Goal: Task Accomplishment & Management: Complete application form

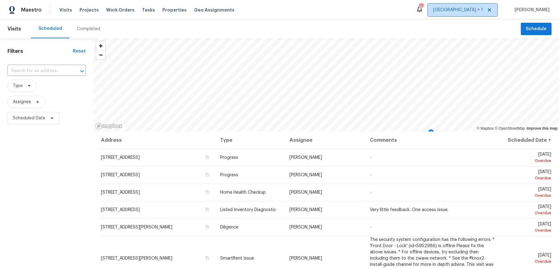
click at [482, 10] on span "[GEOGRAPHIC_DATA] + 1" at bounding box center [458, 10] width 50 height 6
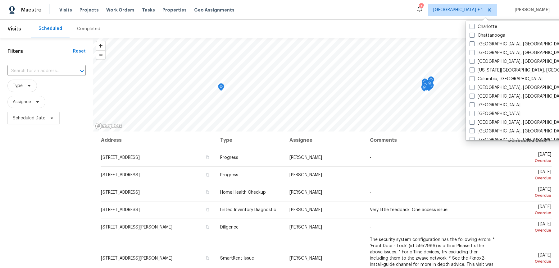
scroll to position [209, 0]
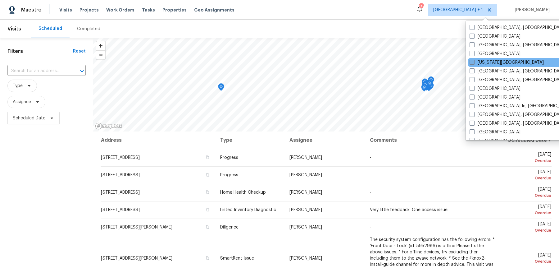
click at [480, 59] on label "[US_STATE][GEOGRAPHIC_DATA]" at bounding box center [507, 62] width 74 height 6
click at [474, 59] on input "[US_STATE][GEOGRAPHIC_DATA]" at bounding box center [472, 61] width 4 height 4
checkbox input "true"
click at [56, 70] on input "text" at bounding box center [37, 71] width 61 height 10
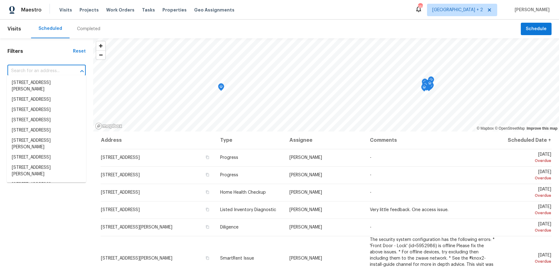
paste input "[STREET_ADDRESS]"
type input "[STREET_ADDRESS]"
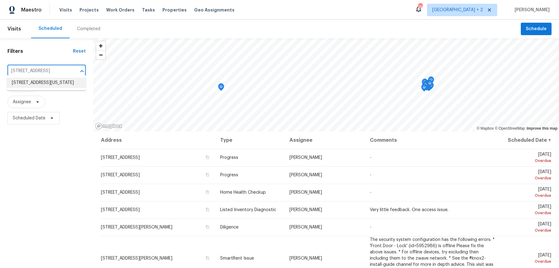
click at [46, 84] on li "[STREET_ADDRESS][US_STATE]" at bounding box center [46, 83] width 79 height 10
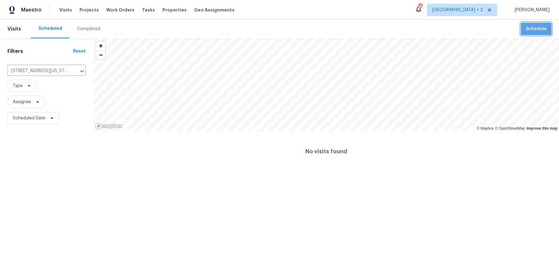
click at [546, 31] on span "Schedule" at bounding box center [536, 29] width 21 height 8
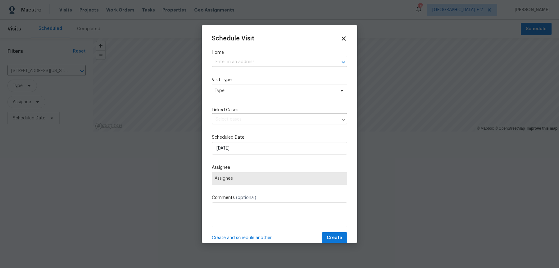
click at [237, 58] on input "text" at bounding box center [271, 62] width 118 height 10
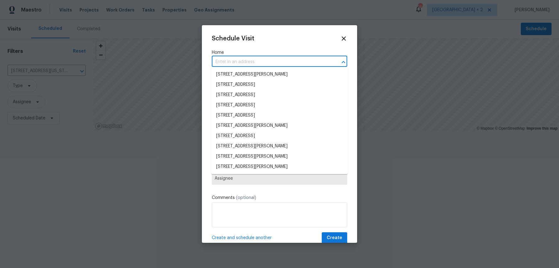
paste input "[STREET_ADDRESS]"
type input "[STREET_ADDRESS]"
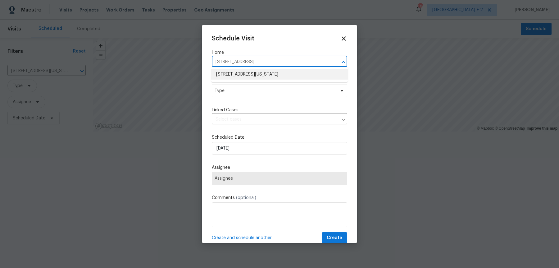
click at [243, 76] on li "[STREET_ADDRESS][US_STATE]" at bounding box center [279, 74] width 137 height 10
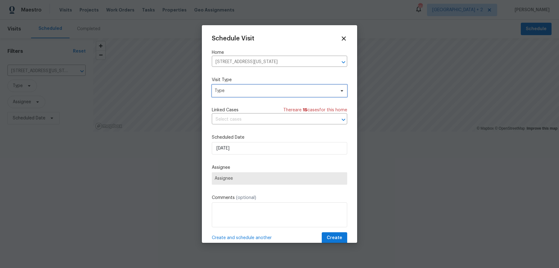
click at [223, 88] on span "Type" at bounding box center [275, 91] width 121 height 6
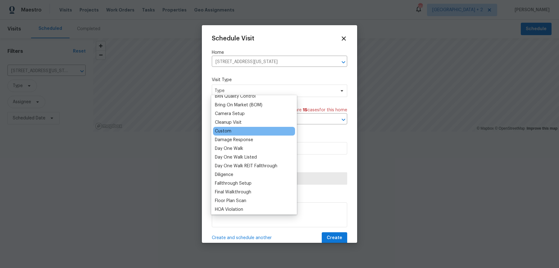
scroll to position [69, 0]
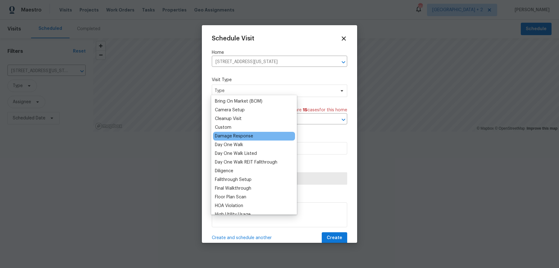
click at [240, 133] on div "Damage Response" at bounding box center [234, 136] width 38 height 6
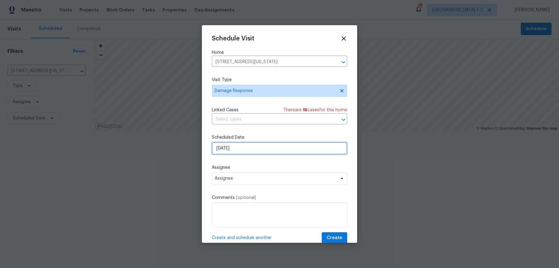
click at [233, 146] on input "[DATE]" at bounding box center [279, 148] width 135 height 12
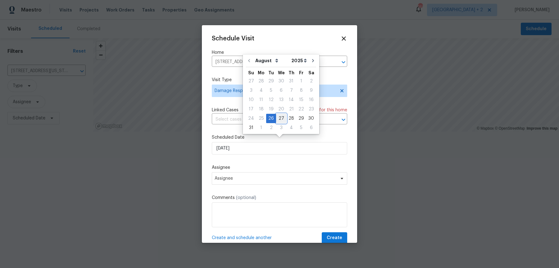
click at [276, 116] on div "27" at bounding box center [281, 118] width 10 height 9
type input "[DATE]"
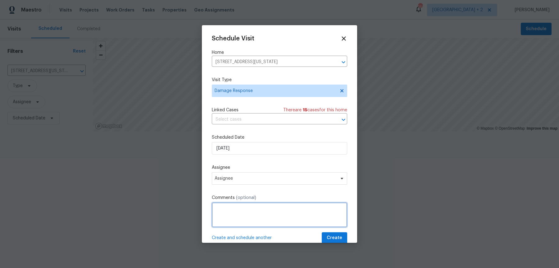
click at [271, 210] on textarea at bounding box center [279, 214] width 135 height 25
paste textarea "Both garage doors were unlocked able to lock one of the garage doors the other …"
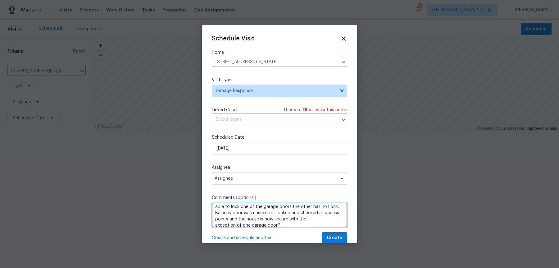
scroll to position [13, 0]
click at [305, 210] on textarea "Security report stated " Both garage doors were unlocked able to lock one of th…" at bounding box center [279, 214] width 135 height 25
drag, startPoint x: 244, startPoint y: 208, endPoint x: 196, endPoint y: 204, distance: 47.7
click at [196, 204] on div "Schedule Visit Home [STREET_ADDRESS][US_STATE] ​ Visit Type Damage Response Lin…" at bounding box center [279, 134] width 559 height 268
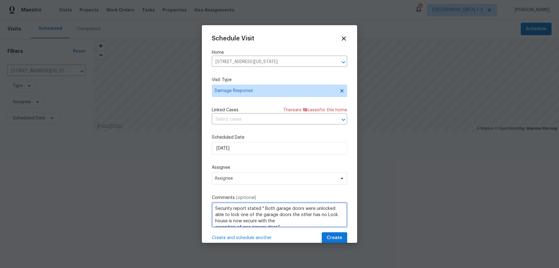
click at [264, 215] on textarea "Security report stated " Both garage doors were unlocked able to lock one of th…" at bounding box center [279, 214] width 135 height 25
click at [331, 217] on textarea "Security report stated " Both garage doors were unlocked able to lock one of th…" at bounding box center [279, 214] width 135 height 25
type textarea "Security report stated " Both garage doors were unlocked able to lock one of th…"
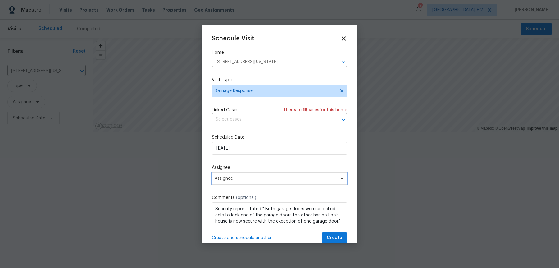
click at [241, 176] on span "Assignee" at bounding box center [279, 178] width 135 height 12
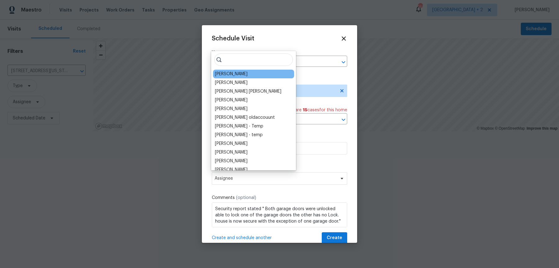
click at [234, 72] on div "[PERSON_NAME]" at bounding box center [231, 74] width 33 height 6
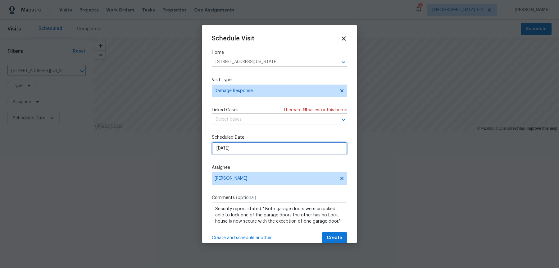
click at [229, 144] on input "[DATE]" at bounding box center [279, 148] width 135 height 12
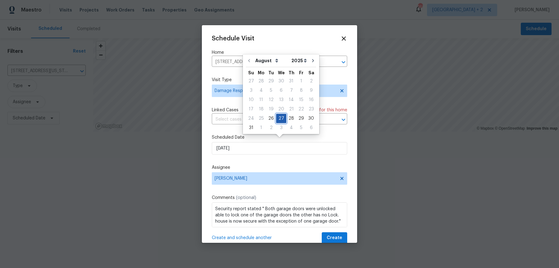
click at [281, 117] on div "27" at bounding box center [281, 118] width 10 height 9
click at [337, 234] on span "Create" at bounding box center [335, 238] width 16 height 8
